Goal: Find specific page/section: Find specific page/section

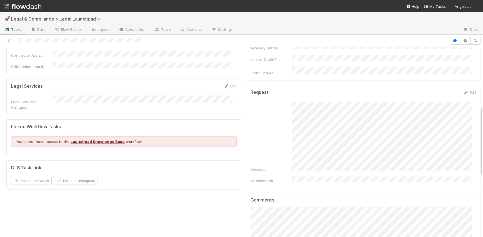
scroll to position [168, 0]
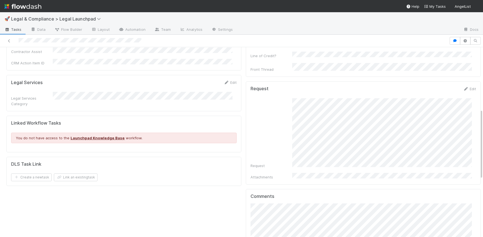
click at [6, 37] on div at bounding box center [224, 41] width 444 height 8
click at [8, 39] on icon at bounding box center [9, 41] width 6 height 4
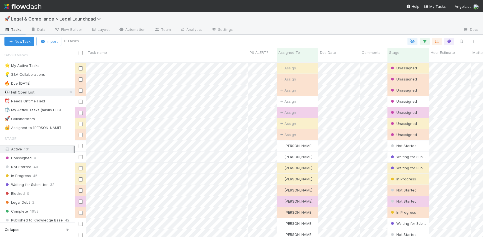
scroll to position [175, 404]
click at [86, 19] on span "Legal & Compliance > Legal Launchpad" at bounding box center [57, 19] width 92 height 6
click at [38, 18] on div "Search workflows" at bounding box center [241, 118] width 483 height 237
click at [35, 18] on span "Legal & Compliance > Legal Launchpad" at bounding box center [57, 19] width 92 height 6
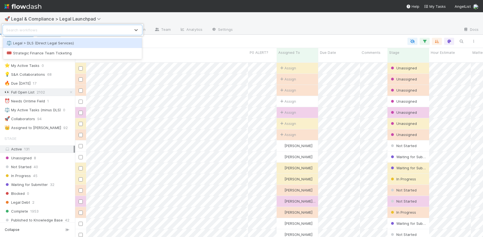
click at [38, 42] on div "⚖️ Legal > DLS (Direct Legal Services)" at bounding box center [72, 43] width 132 height 6
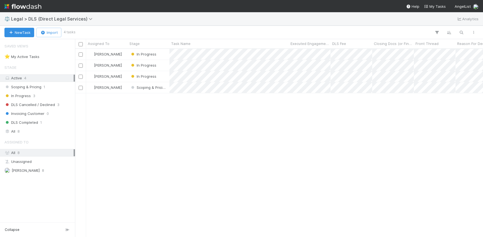
scroll to position [184, 404]
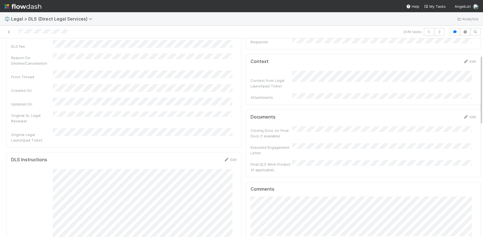
scroll to position [47, 0]
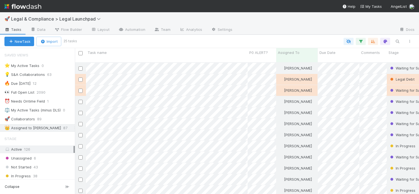
scroll to position [132, 340]
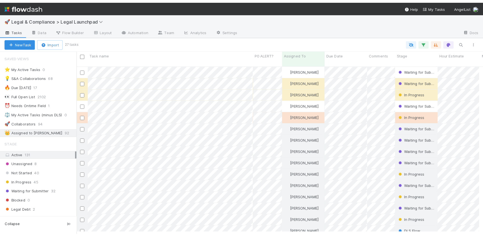
scroll to position [175, 404]
